Goal: Check status: Check status

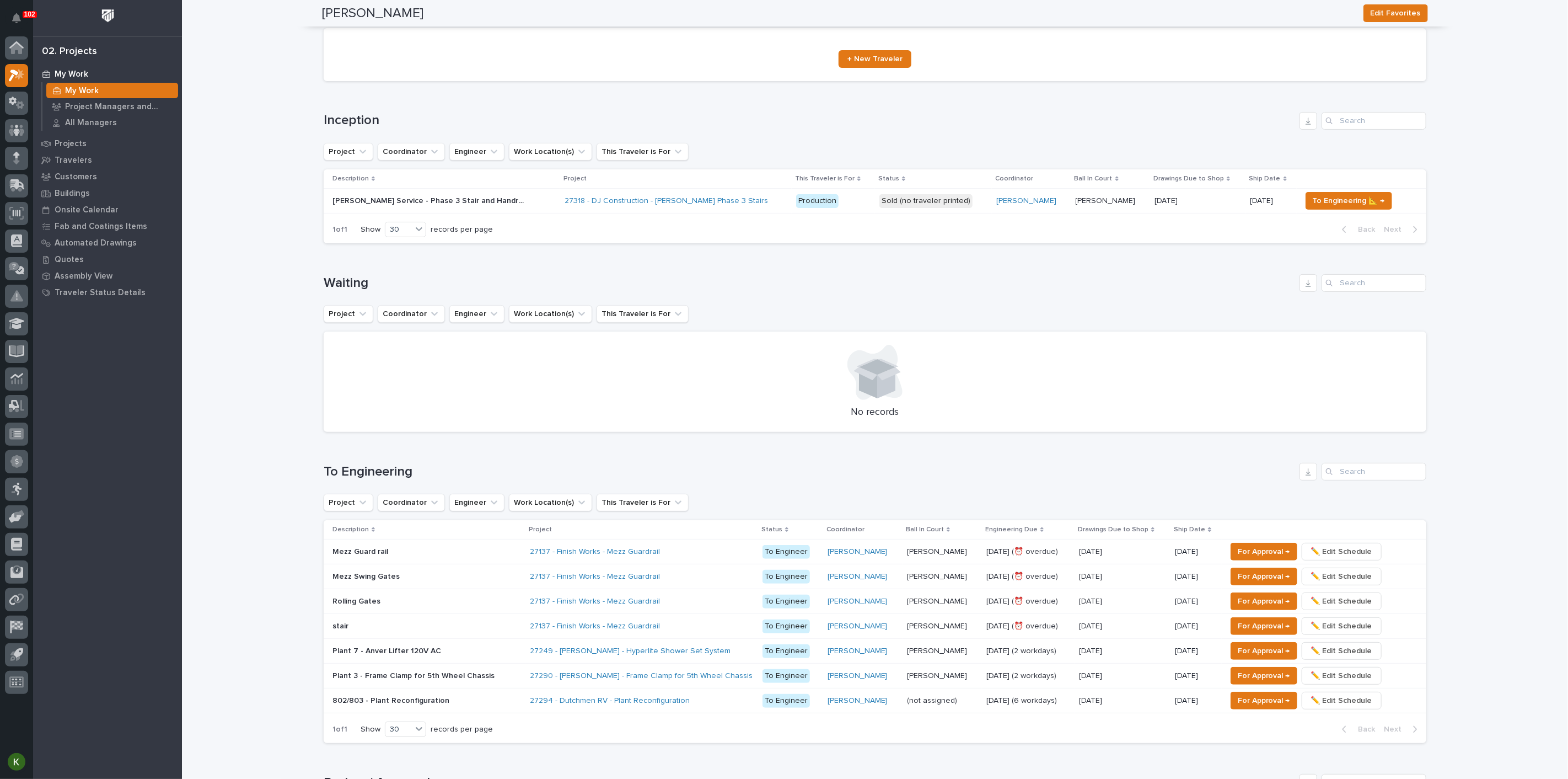
scroll to position [44, 0]
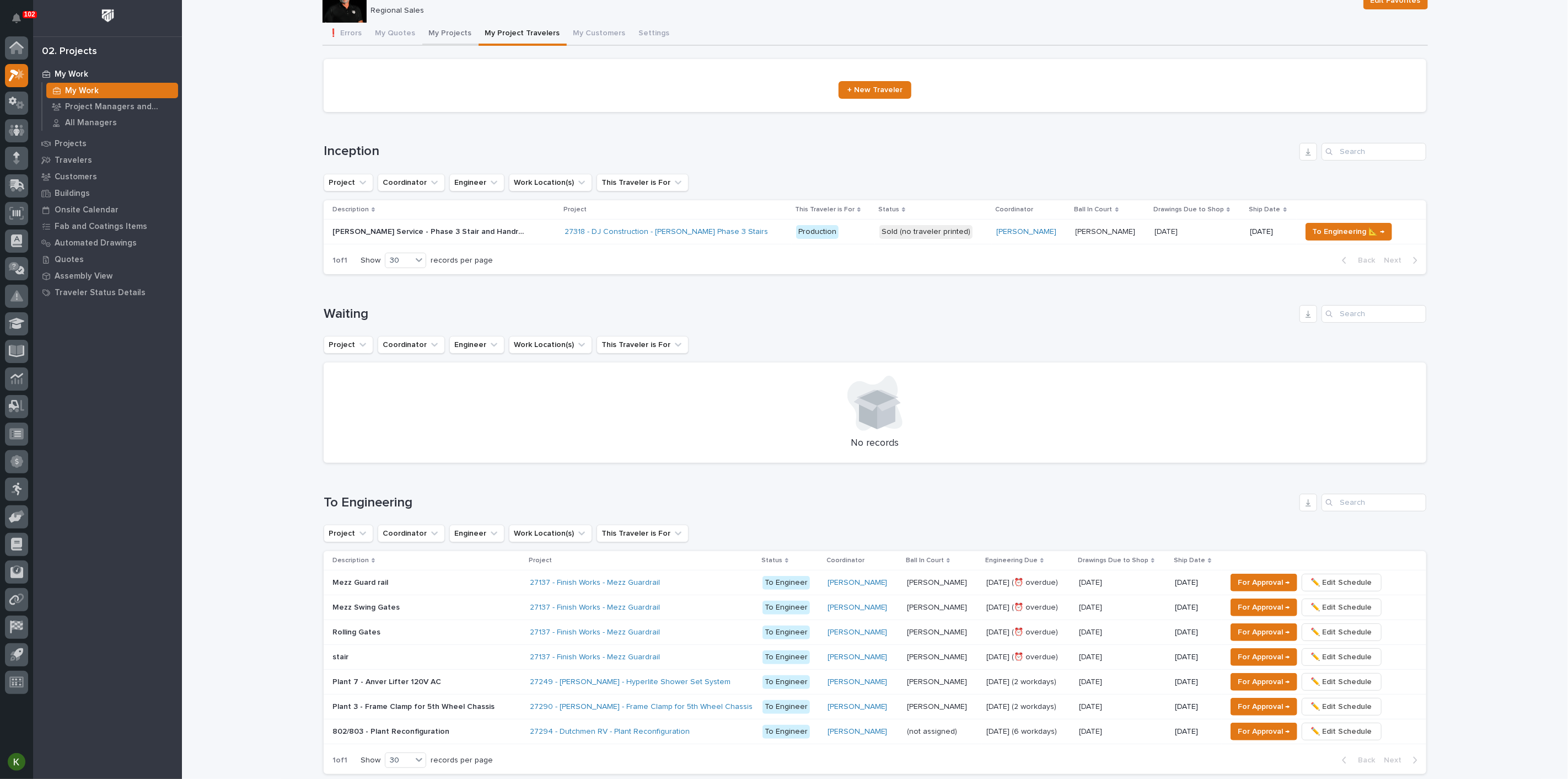
click at [471, 43] on button "My Projects" at bounding box center [450, 34] width 56 height 23
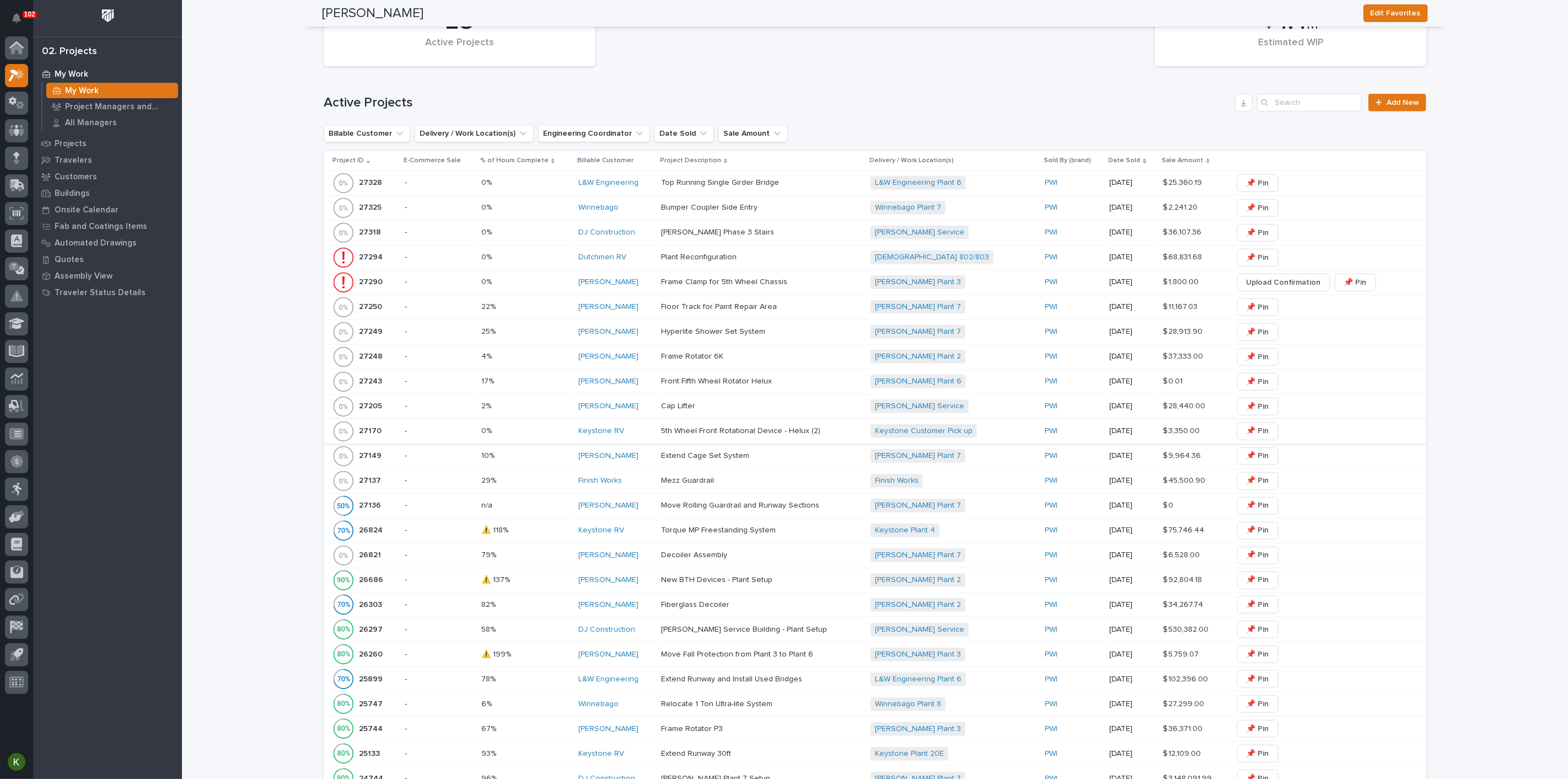
scroll to position [353, 0]
click at [1289, 112] on input "Search" at bounding box center [1309, 103] width 105 height 18
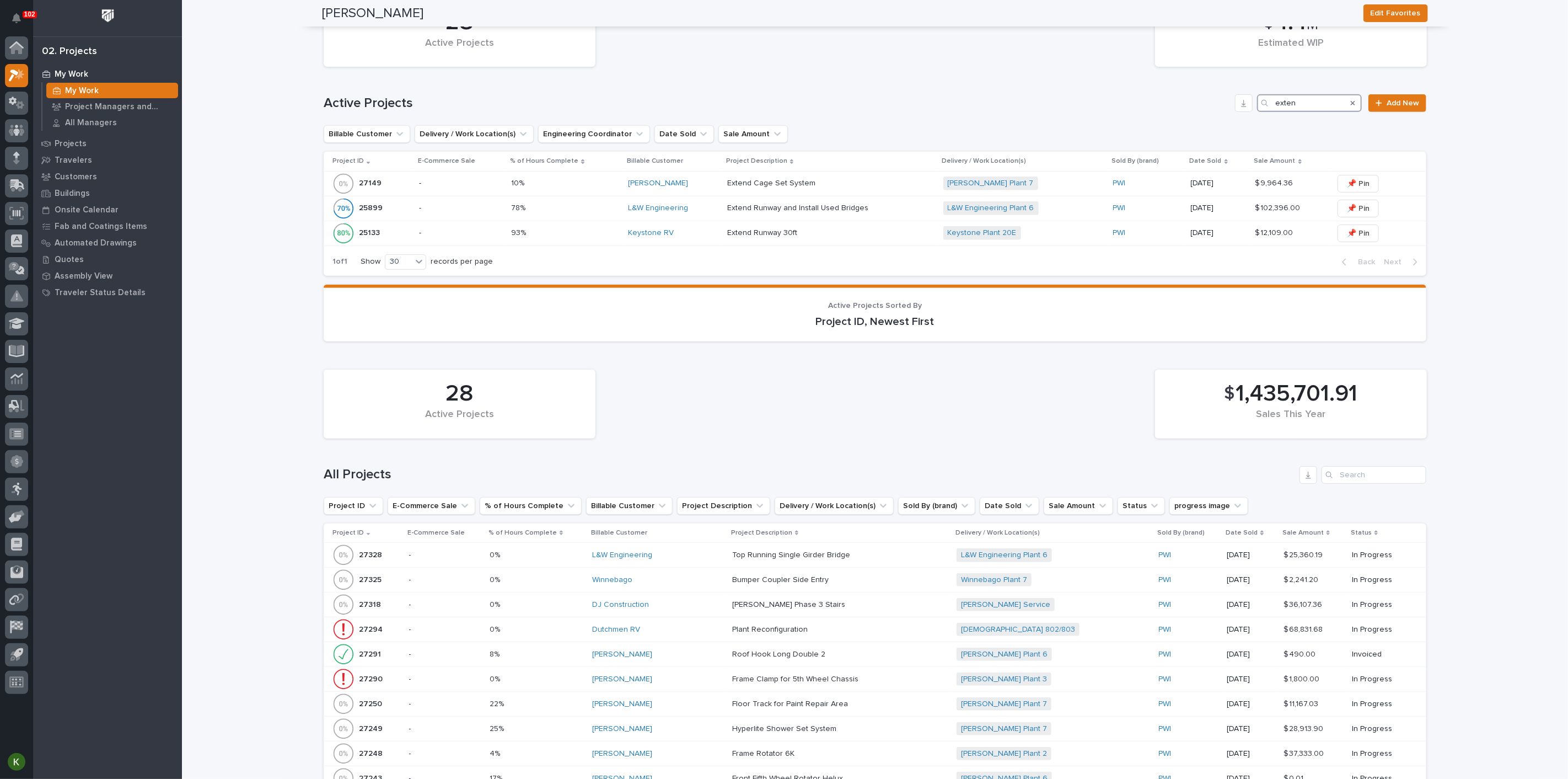
type input "extend"
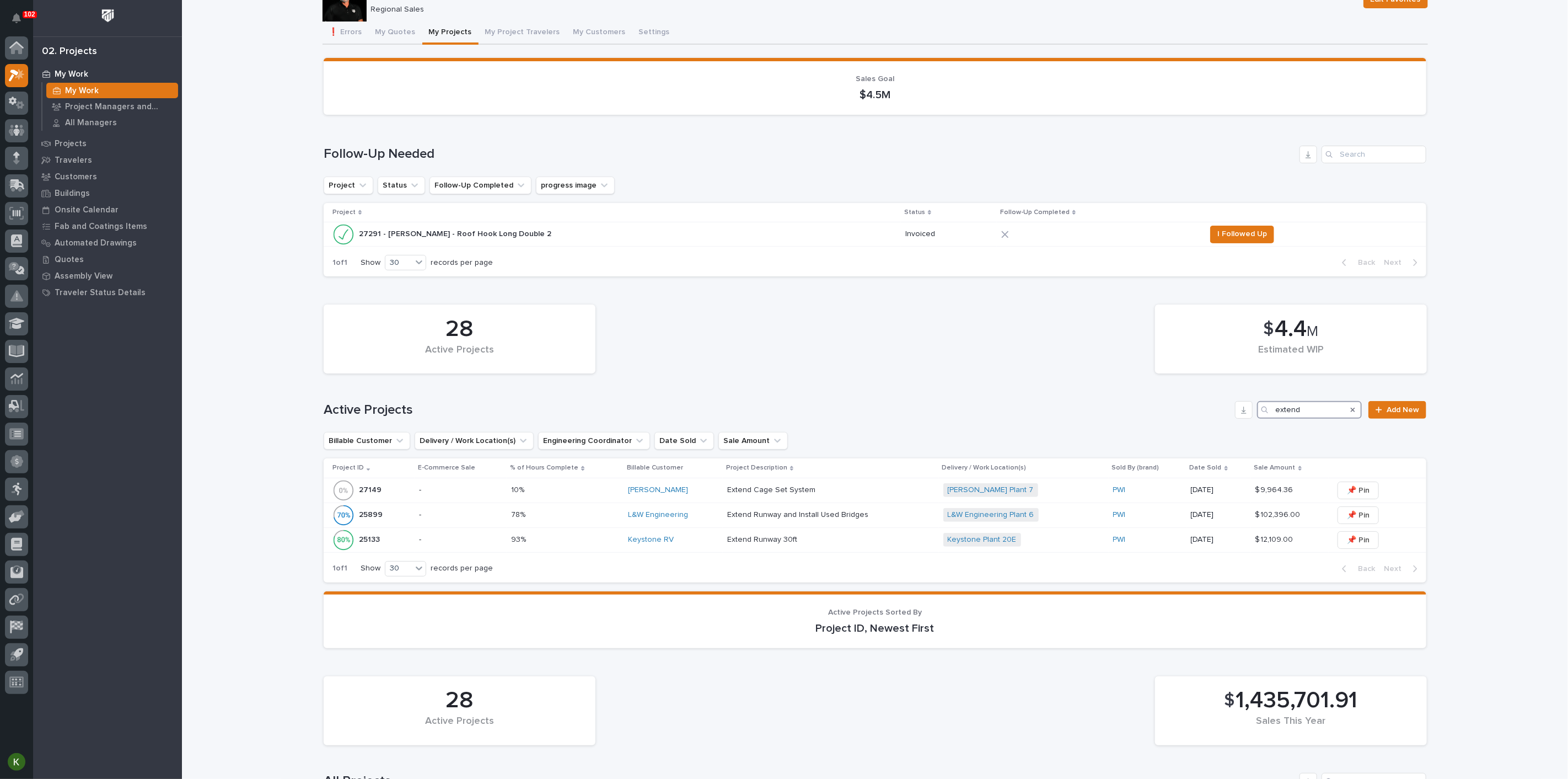
scroll to position [0, 0]
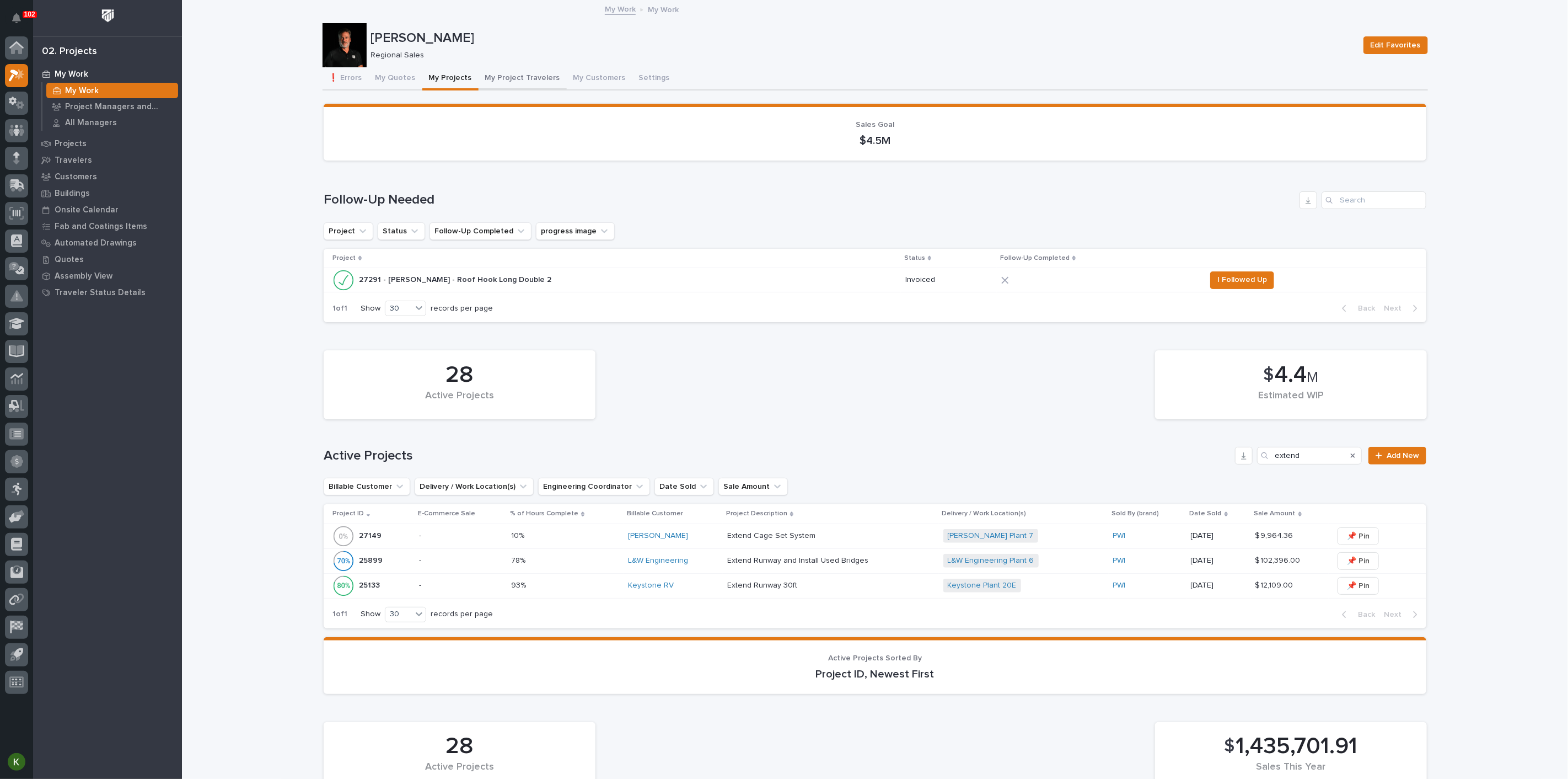
click at [554, 87] on button "My Project Travelers" at bounding box center [522, 79] width 88 height 23
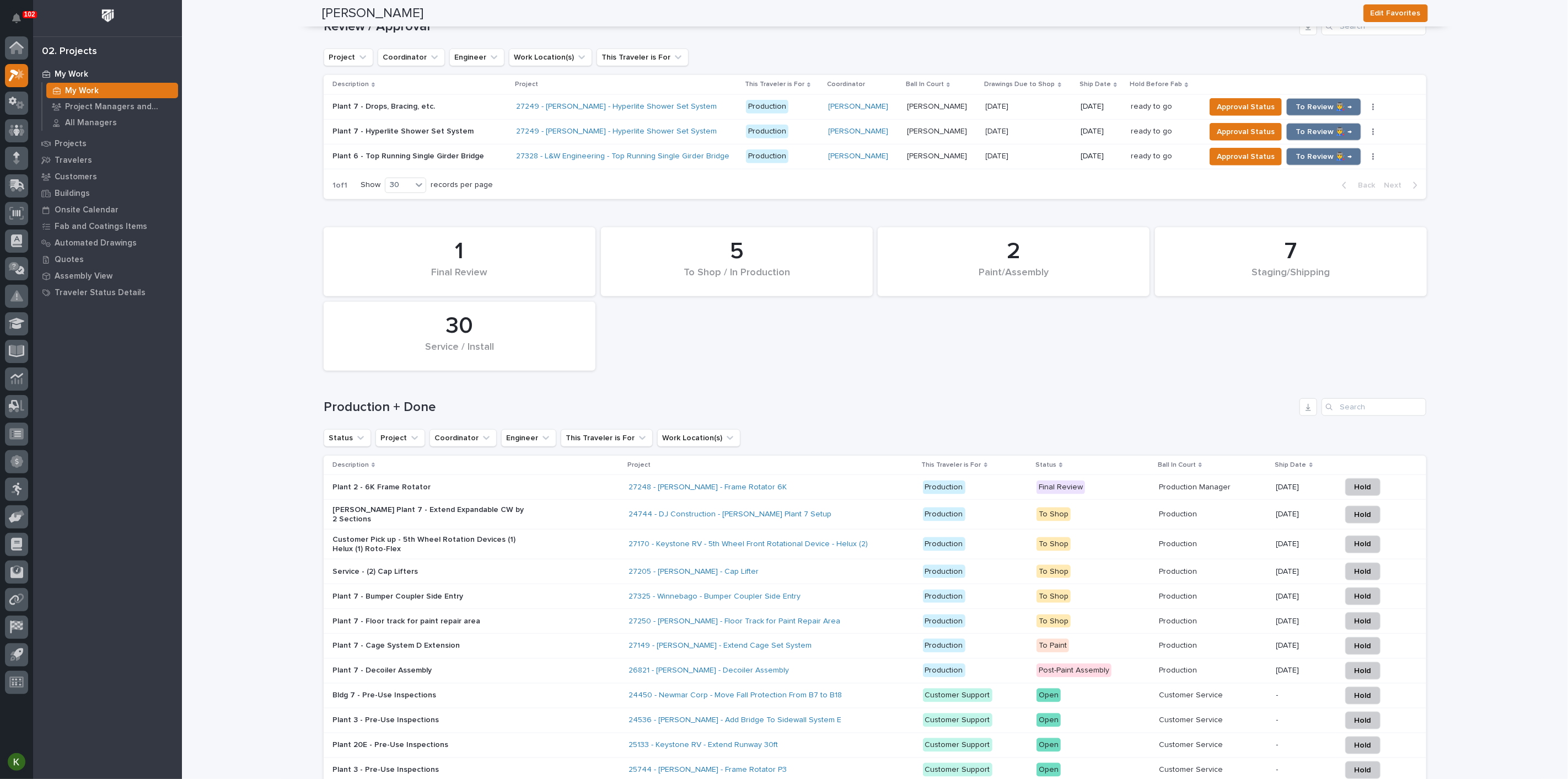
scroll to position [858, 0]
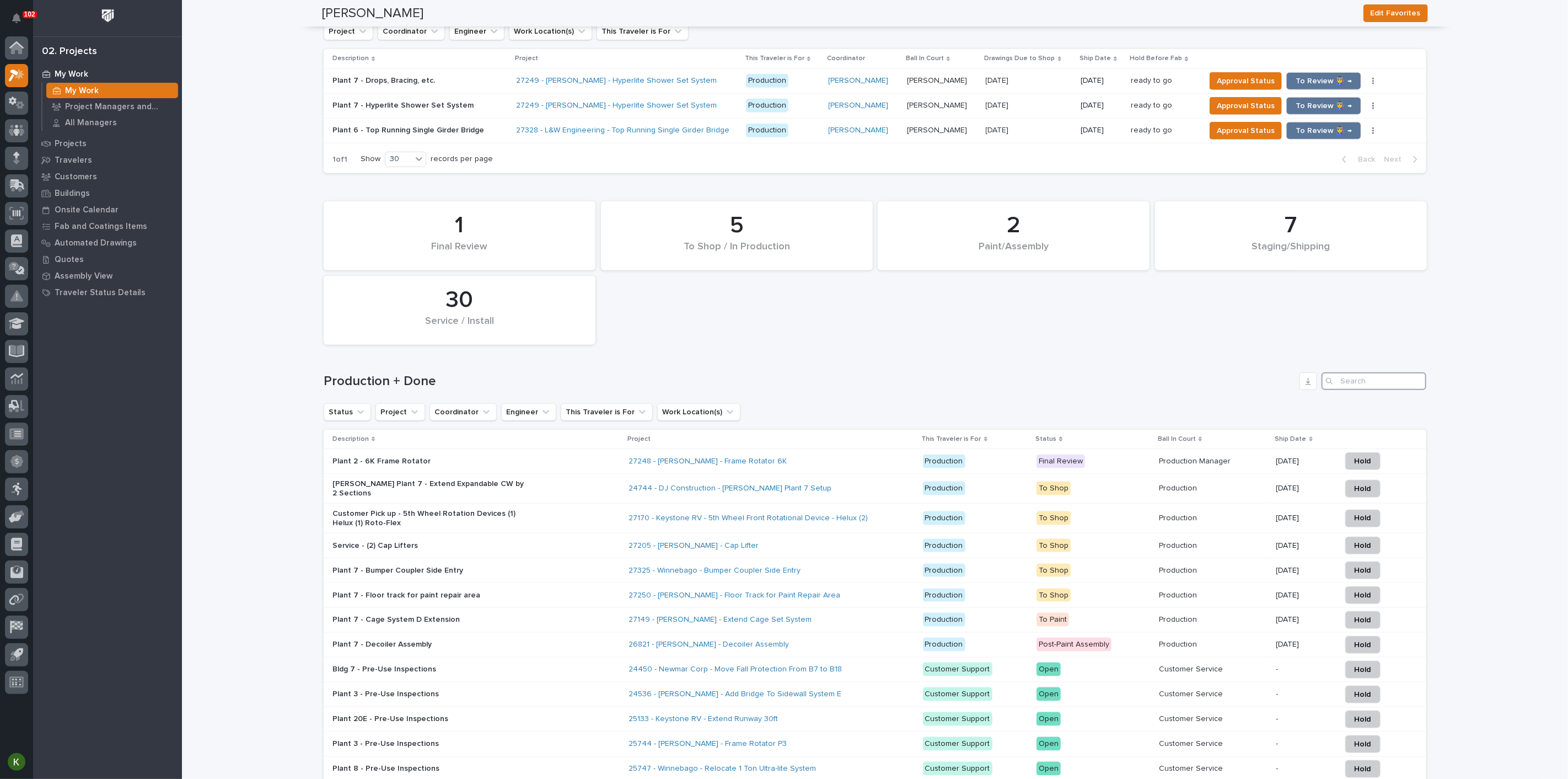
click at [1353, 390] on input "Search" at bounding box center [1374, 381] width 105 height 18
type input "24744"
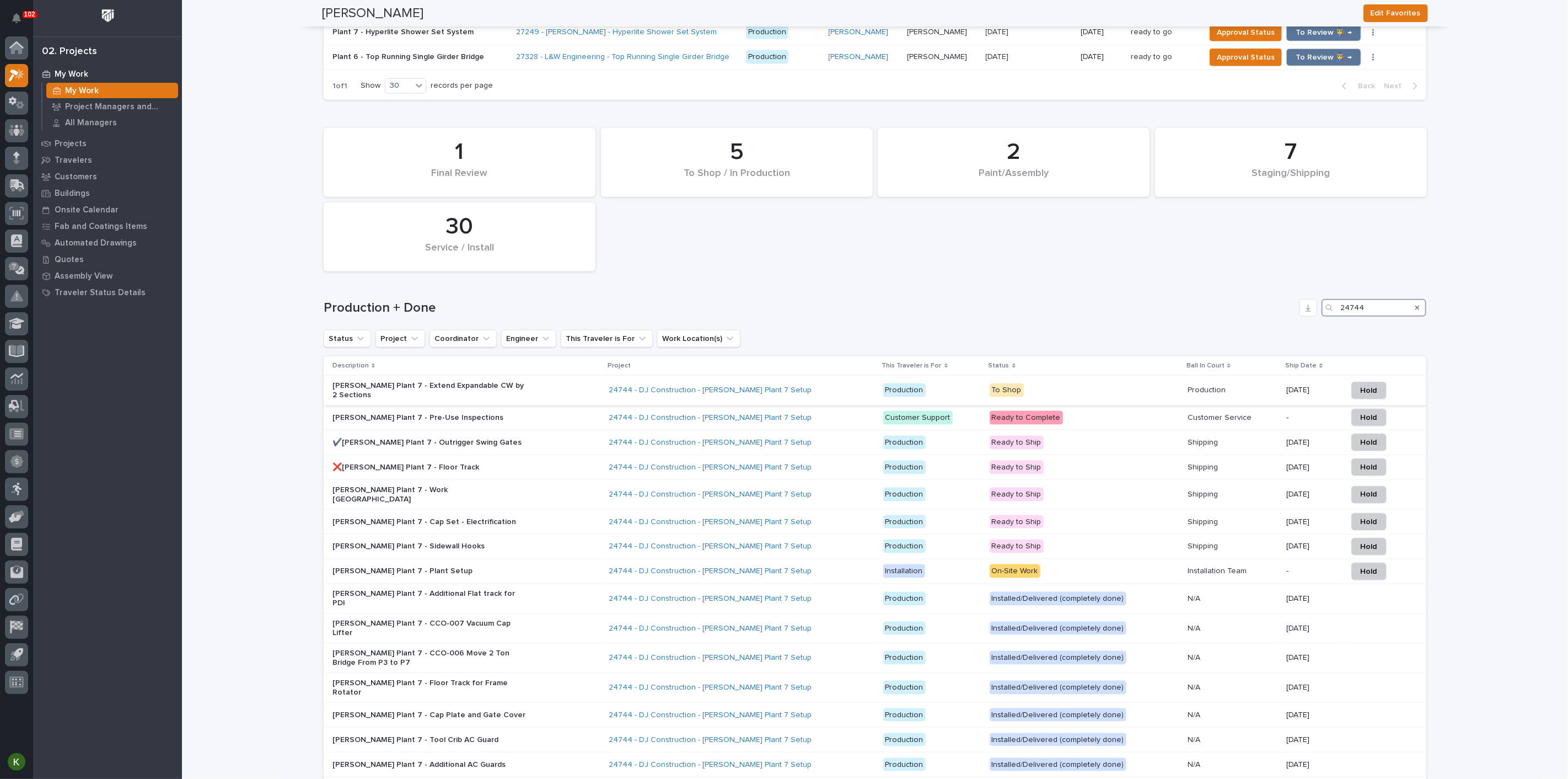
scroll to position [959, 0]
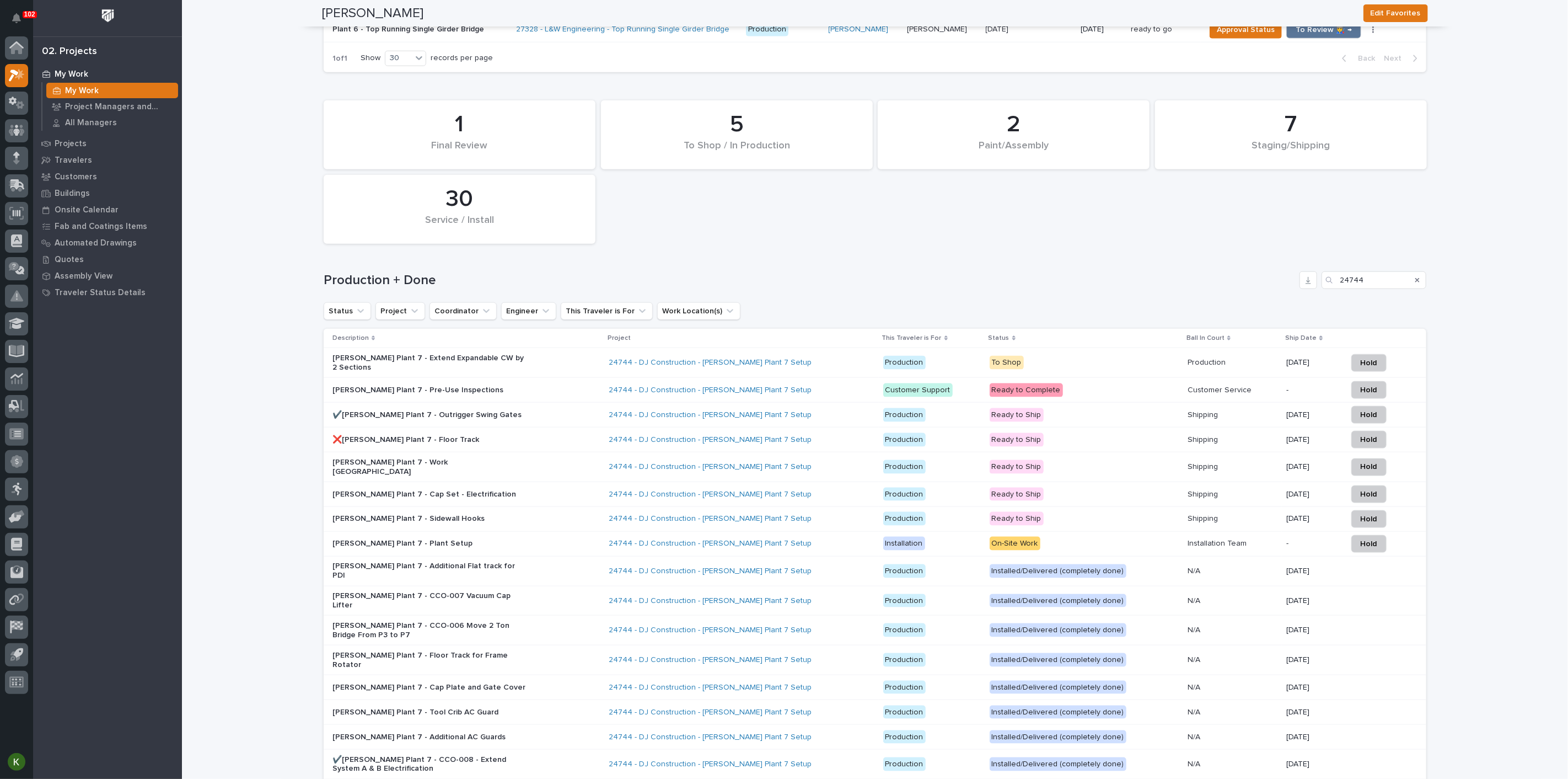
click at [799, 372] on div "24744 - DJ Construction - [PERSON_NAME] Plant 7 Setup" at bounding box center [741, 363] width 266 height 18
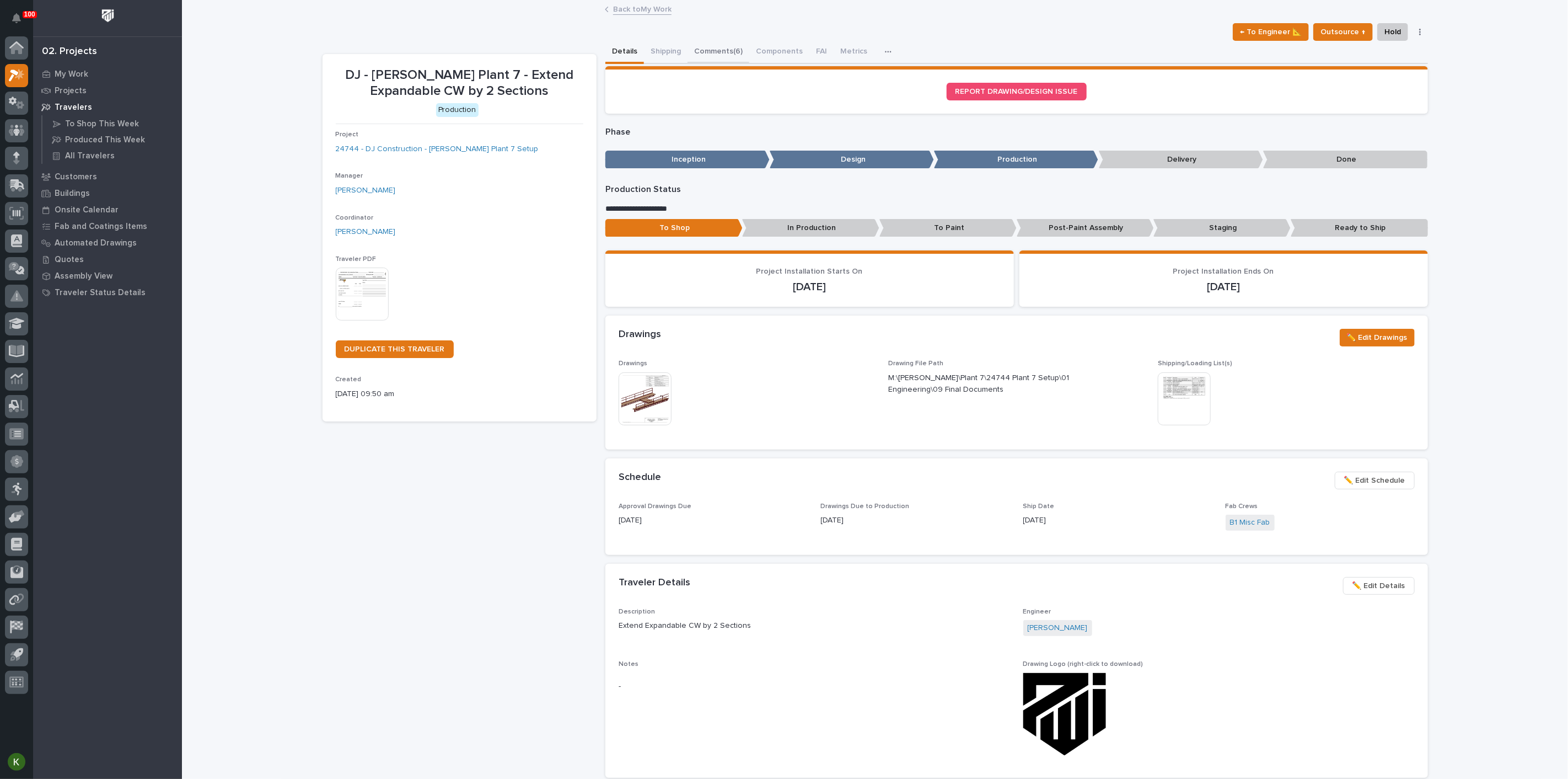
click at [732, 62] on button "Comments (6)" at bounding box center [718, 52] width 61 height 23
